Goal: Task Accomplishment & Management: Manage account settings

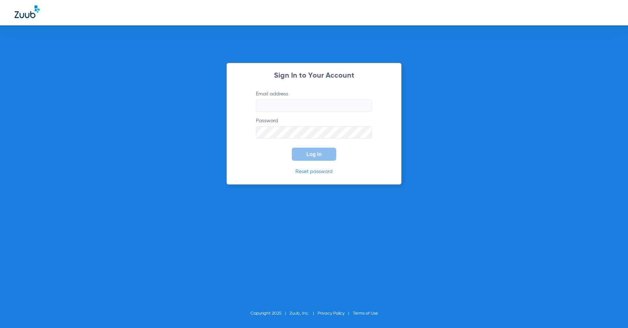
click at [314, 108] on input "Email address" at bounding box center [314, 106] width 116 height 12
paste input "7hPYMDGHXSuH1sIPMrcfzLdH2pjtvly9"
click at [351, 102] on input "7hPYMDGHXSuH1sIPMrcfzLdH2pjtvly9" at bounding box center [314, 106] width 116 height 12
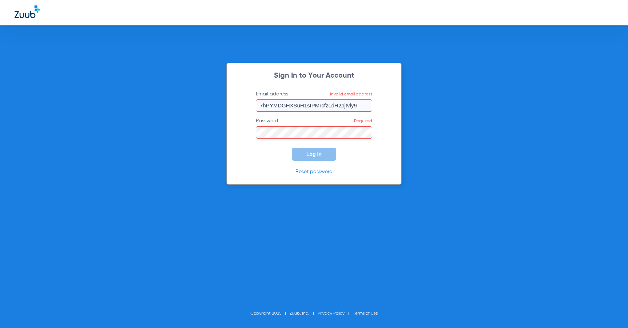
click at [351, 102] on input "7hPYMDGHXSuH1sIPMrcfzLdH2pjtvly9" at bounding box center [314, 106] width 116 height 12
type input "\"
click at [301, 269] on div "Sign In to Your Account Email address Password Log In Reset password Copyright …" at bounding box center [314, 164] width 628 height 328
